Goal: Task Accomplishment & Management: Use online tool/utility

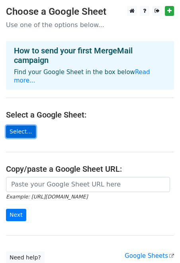
click at [22, 126] on link "Select..." at bounding box center [21, 132] width 30 height 12
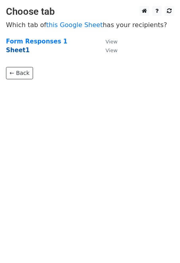
click at [20, 51] on strong "Sheet1" at bounding box center [18, 50] width 24 height 7
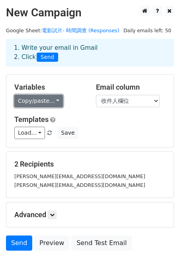
click at [53, 97] on link "Copy/paste..." at bounding box center [38, 101] width 49 height 12
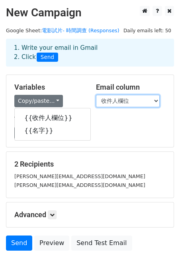
click at [126, 102] on select "收件人欄位 名字" at bounding box center [128, 101] width 64 height 12
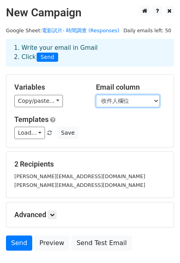
click at [96, 95] on select "收件人欄位 名字" at bounding box center [128, 101] width 64 height 12
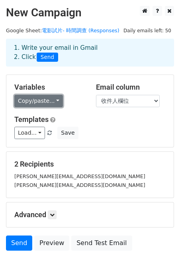
click at [42, 96] on link "Copy/paste..." at bounding box center [38, 101] width 49 height 12
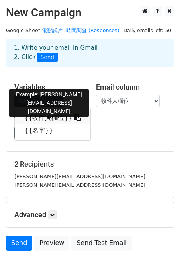
click at [41, 118] on link "{{收件人欄位}}" at bounding box center [53, 118] width 76 height 13
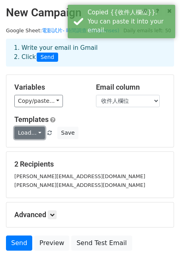
click at [35, 133] on link "Load..." at bounding box center [29, 133] width 31 height 12
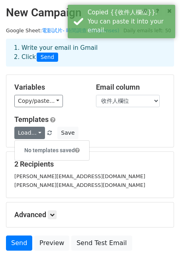
click at [88, 131] on div "Load... No templates saved Save" at bounding box center [89, 133] width 163 height 12
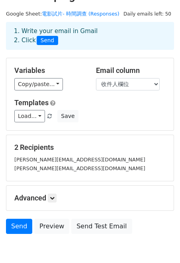
scroll to position [8, 0]
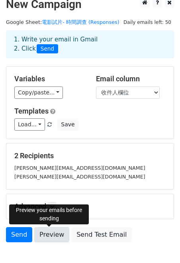
click at [47, 232] on link "Preview" at bounding box center [51, 234] width 35 height 15
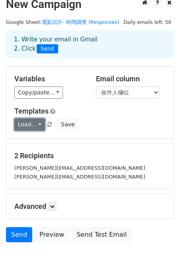
click at [30, 120] on link "Load..." at bounding box center [29, 124] width 31 height 12
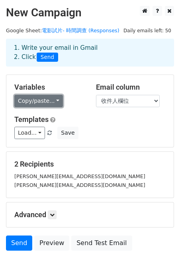
click at [47, 102] on link "Copy/paste..." at bounding box center [38, 101] width 49 height 12
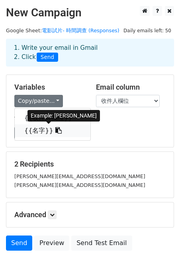
click at [36, 130] on link "{{名字}}" at bounding box center [53, 130] width 76 height 13
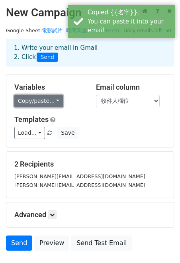
click at [51, 98] on link "Copy/paste..." at bounding box center [38, 101] width 49 height 12
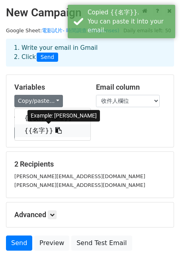
click at [37, 131] on link "{{名字}}" at bounding box center [53, 130] width 76 height 13
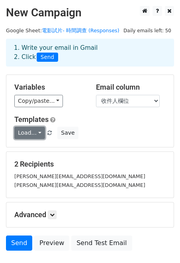
click at [37, 131] on link "Load..." at bounding box center [29, 133] width 31 height 12
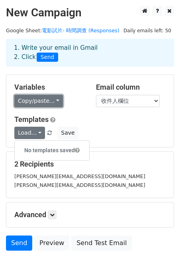
click at [50, 98] on link "Copy/paste..." at bounding box center [38, 101] width 49 height 12
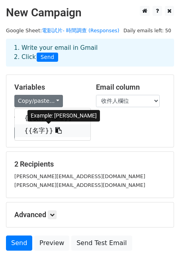
click at [36, 128] on link "{{名字}}" at bounding box center [53, 130] width 76 height 13
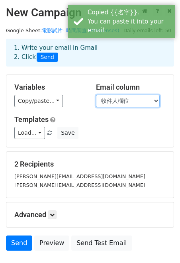
click at [143, 99] on select "收件人欄位 名字" at bounding box center [128, 101] width 64 height 12
click at [96, 95] on select "收件人欄位 名字" at bounding box center [128, 101] width 64 height 12
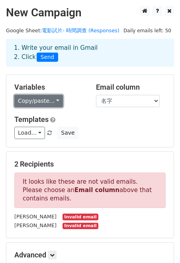
click at [49, 102] on link "Copy/paste..." at bounding box center [38, 101] width 49 height 12
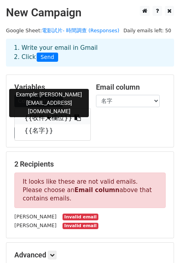
click at [44, 115] on link "{{收件人欄位}}" at bounding box center [53, 118] width 76 height 13
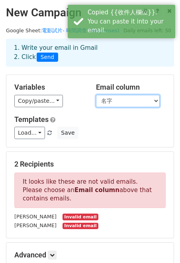
click at [119, 102] on select "收件人欄位 名字" at bounding box center [128, 101] width 64 height 12
select select "收件人欄位"
click at [96, 95] on select "收件人欄位 名字" at bounding box center [128, 101] width 64 height 12
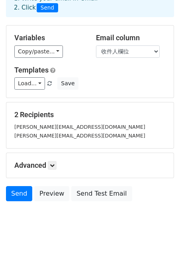
scroll to position [55, 0]
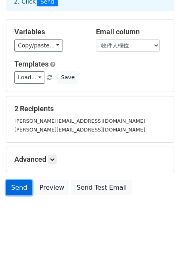
click at [18, 184] on link "Send" at bounding box center [19, 187] width 26 height 15
